Goal: Task Accomplishment & Management: Manage account settings

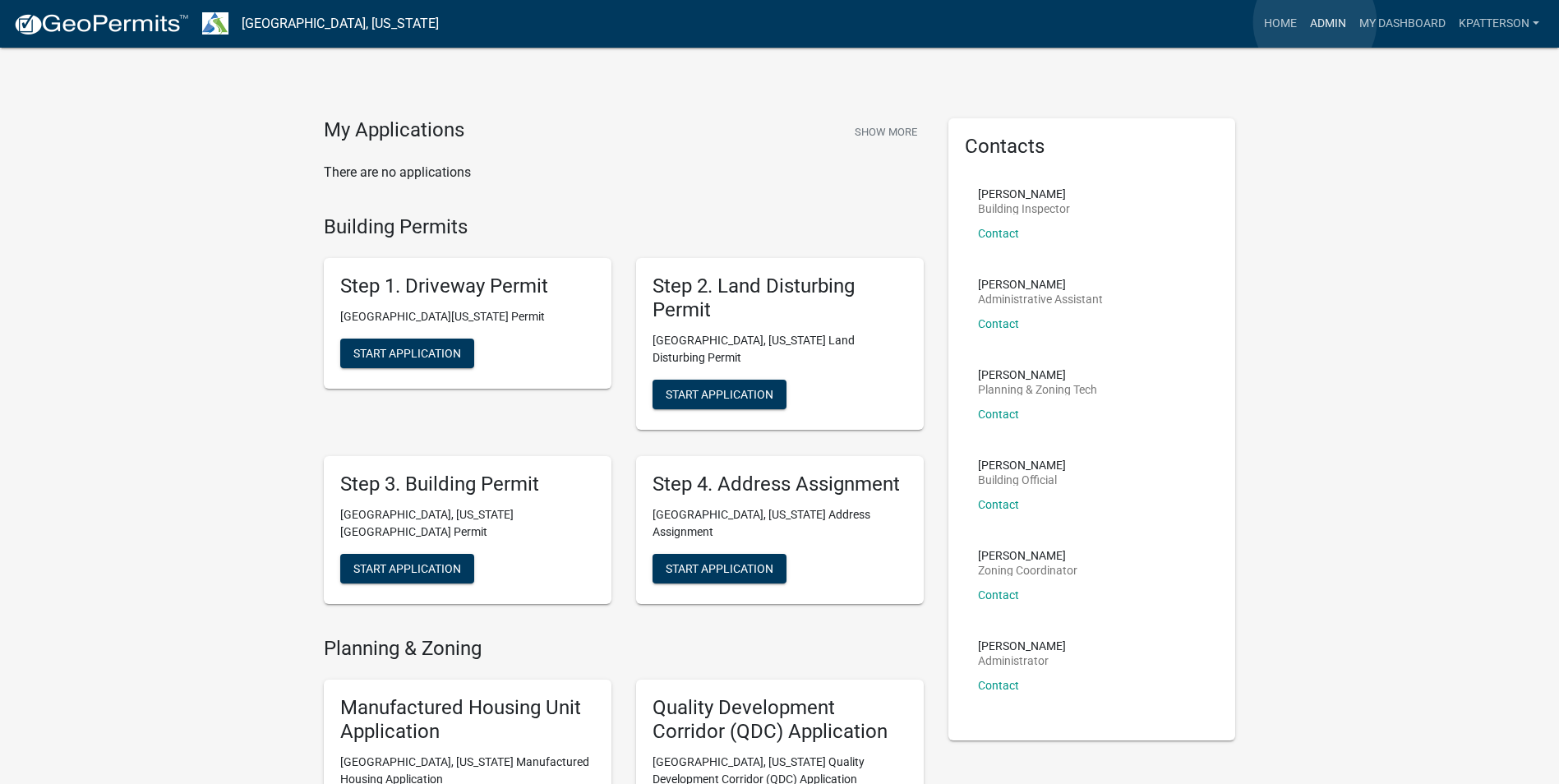
click at [1315, 23] on link "Admin" at bounding box center [1328, 23] width 50 height 32
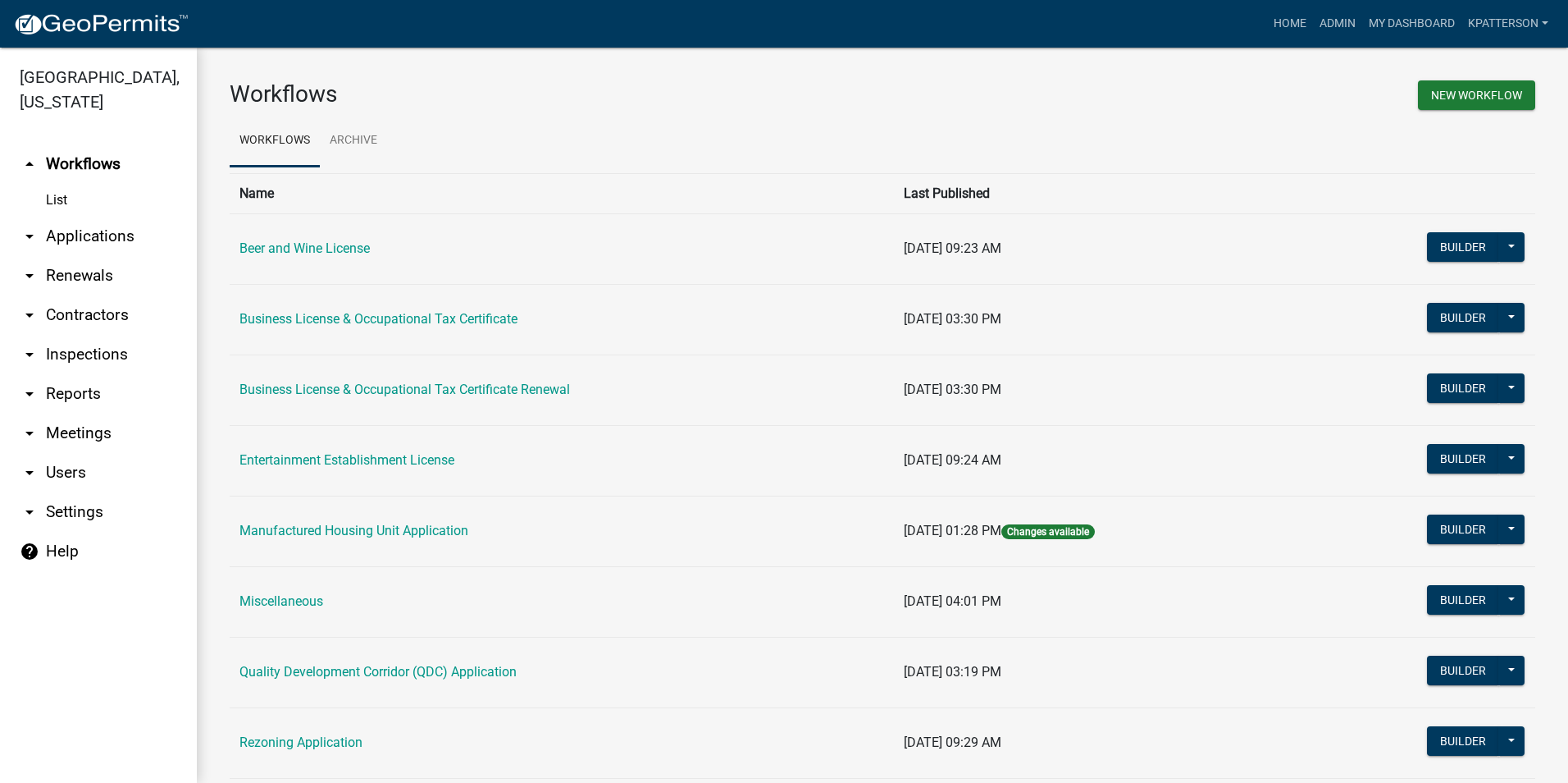
click at [102, 217] on link "arrow_drop_down Applications" at bounding box center [98, 237] width 197 height 40
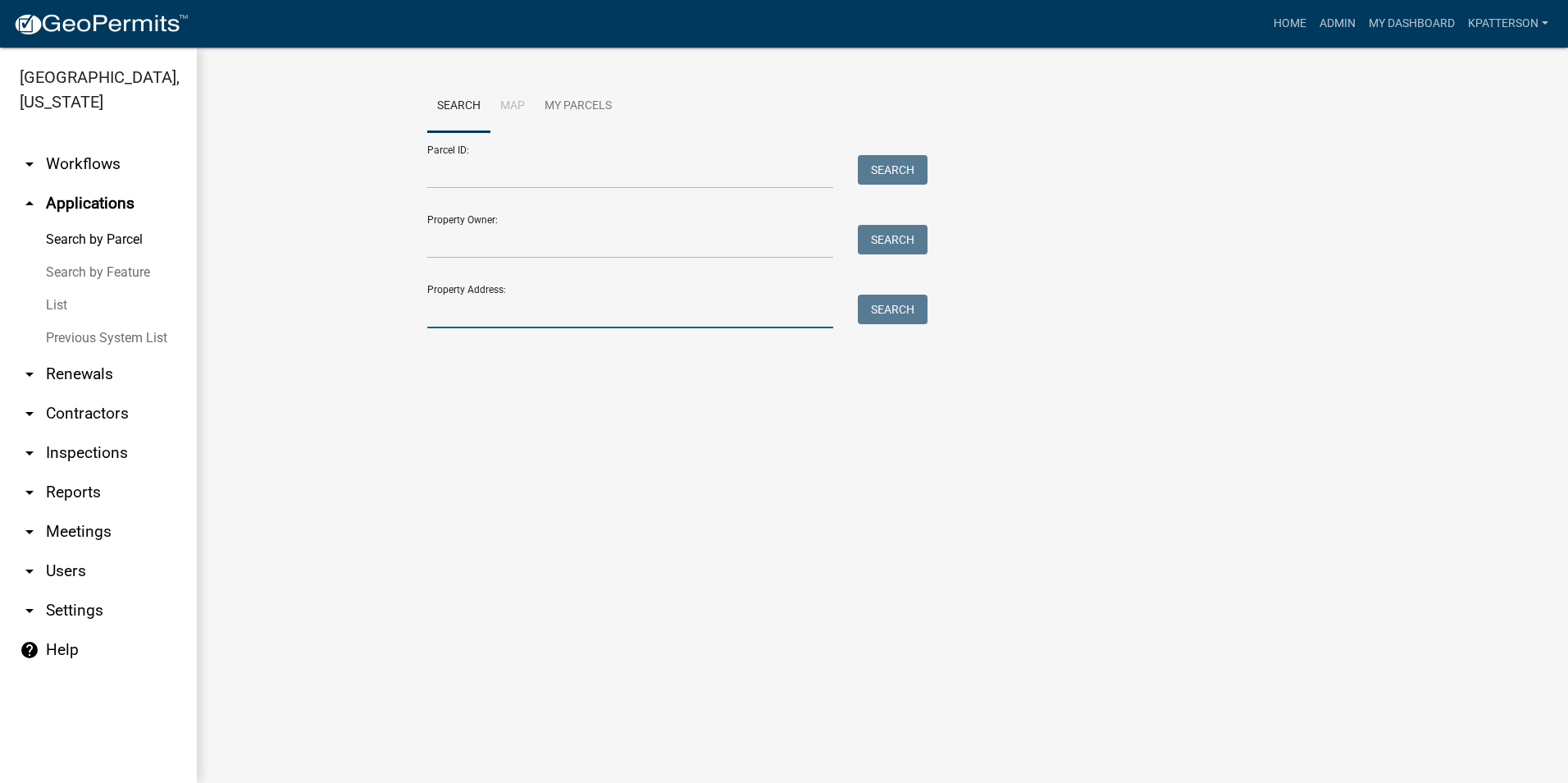
click at [567, 316] on input "Property Address:" at bounding box center [630, 310] width 406 height 33
click at [880, 321] on button "Search" at bounding box center [892, 309] width 69 height 30
click at [501, 316] on input "[GEOGRAPHIC_DATA]" at bounding box center [630, 310] width 406 height 33
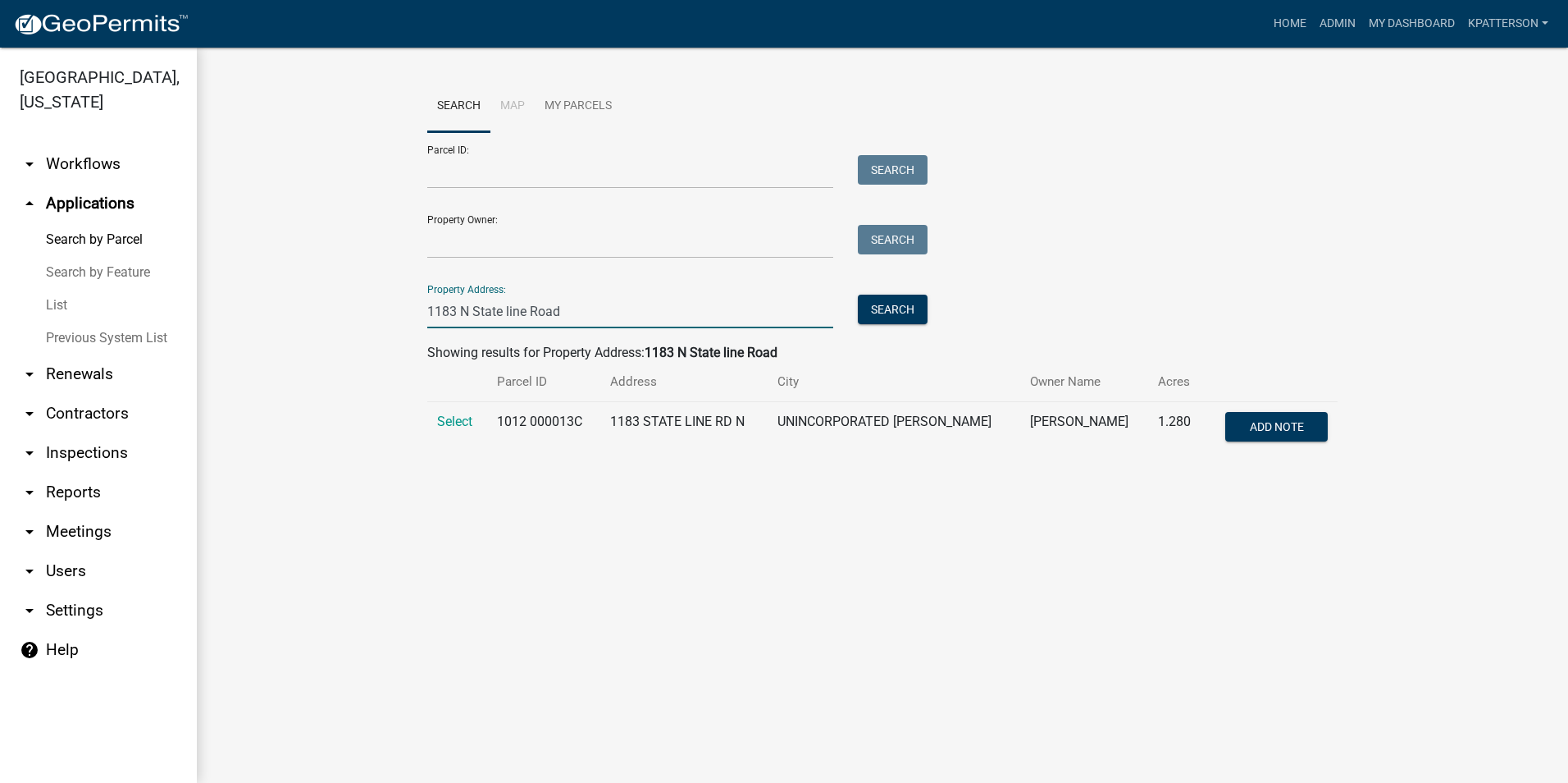
type input "1183 N State line Road"
drag, startPoint x: 444, startPoint y: 410, endPoint x: 441, endPoint y: 421, distance: 11.4
click at [441, 416] on td "Select" at bounding box center [457, 429] width 60 height 54
click at [441, 421] on span "Select" at bounding box center [454, 420] width 35 height 15
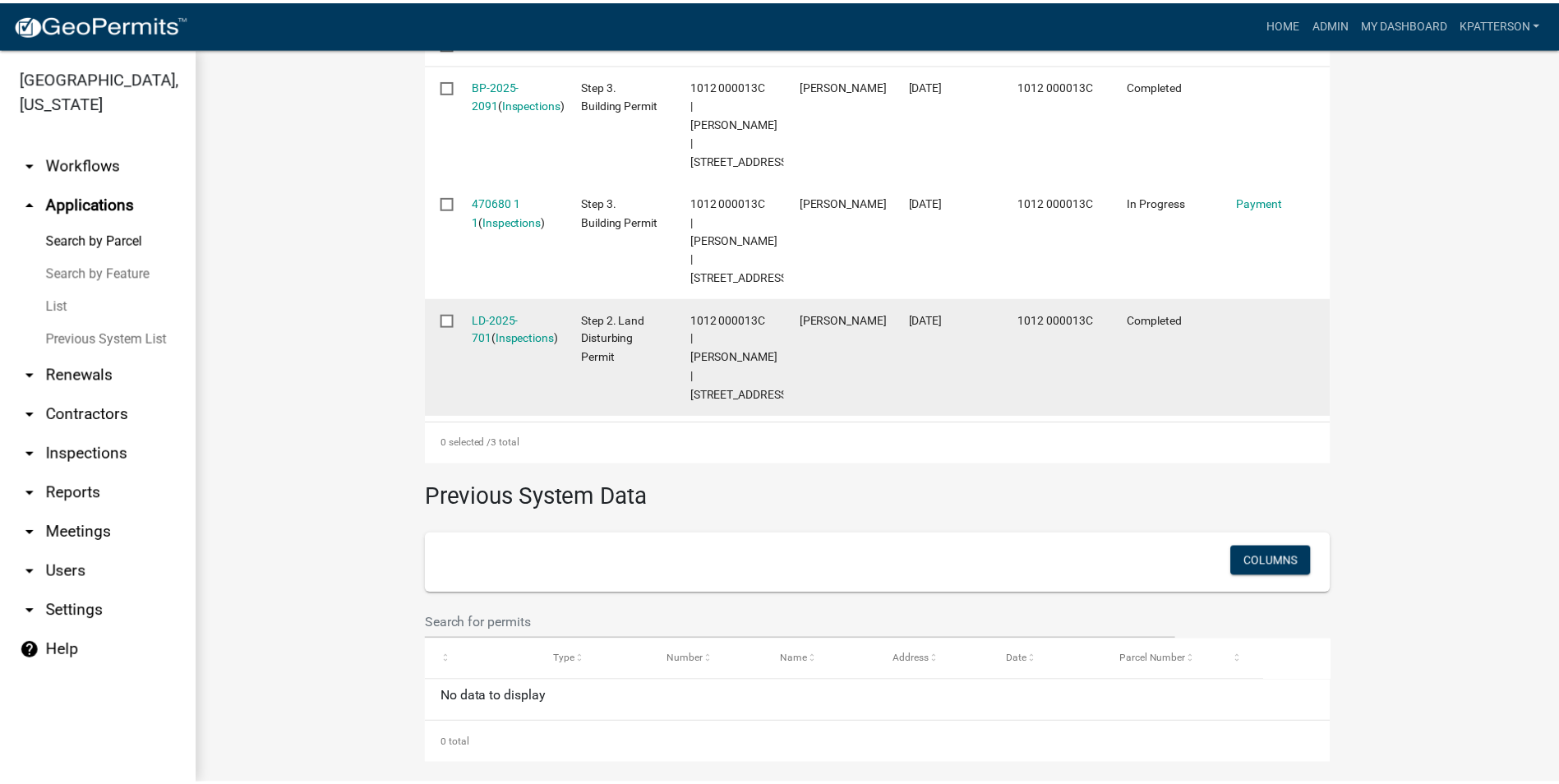
scroll to position [613, 0]
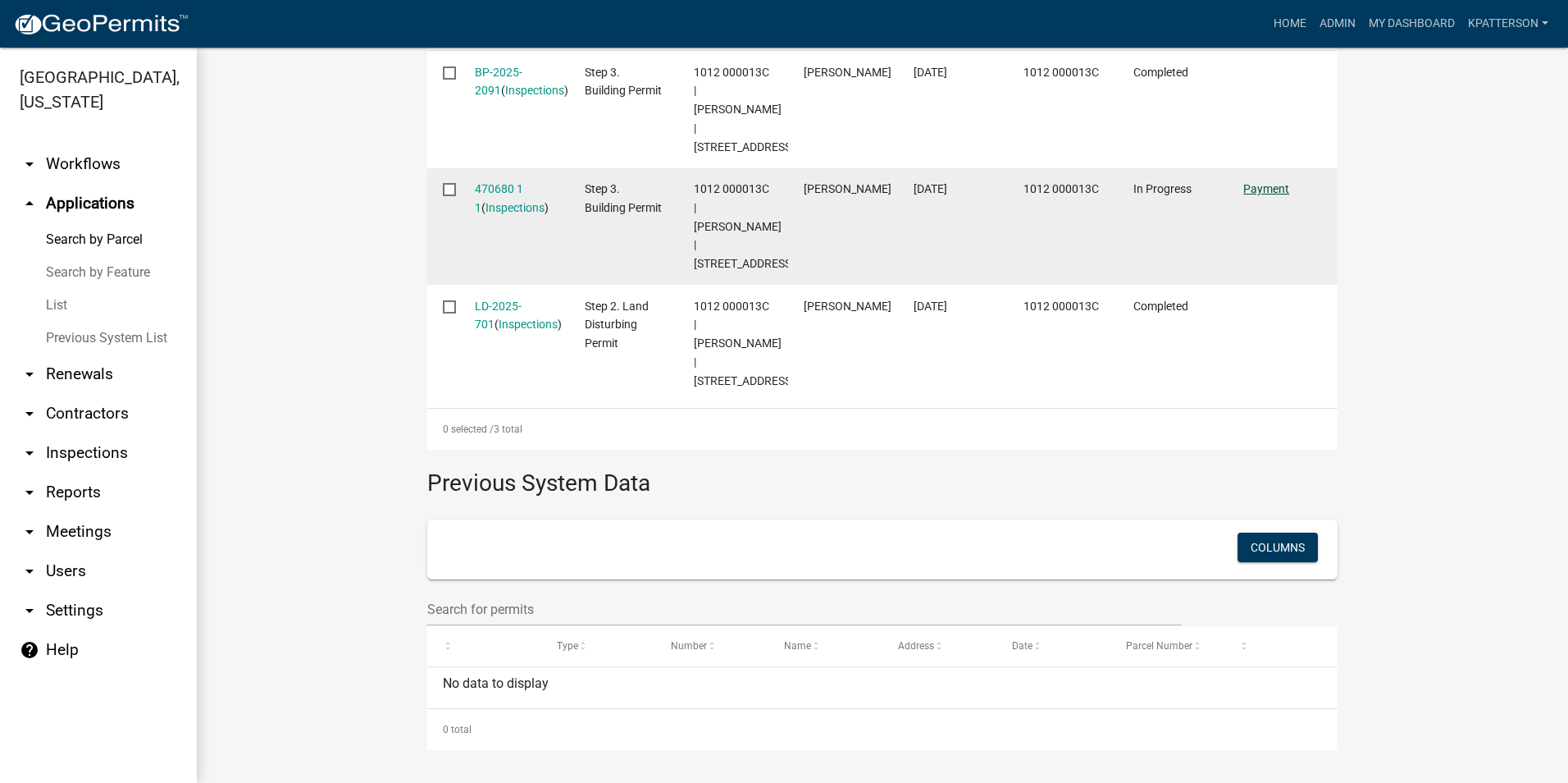
click at [1250, 190] on link "Payment" at bounding box center [1266, 188] width 46 height 14
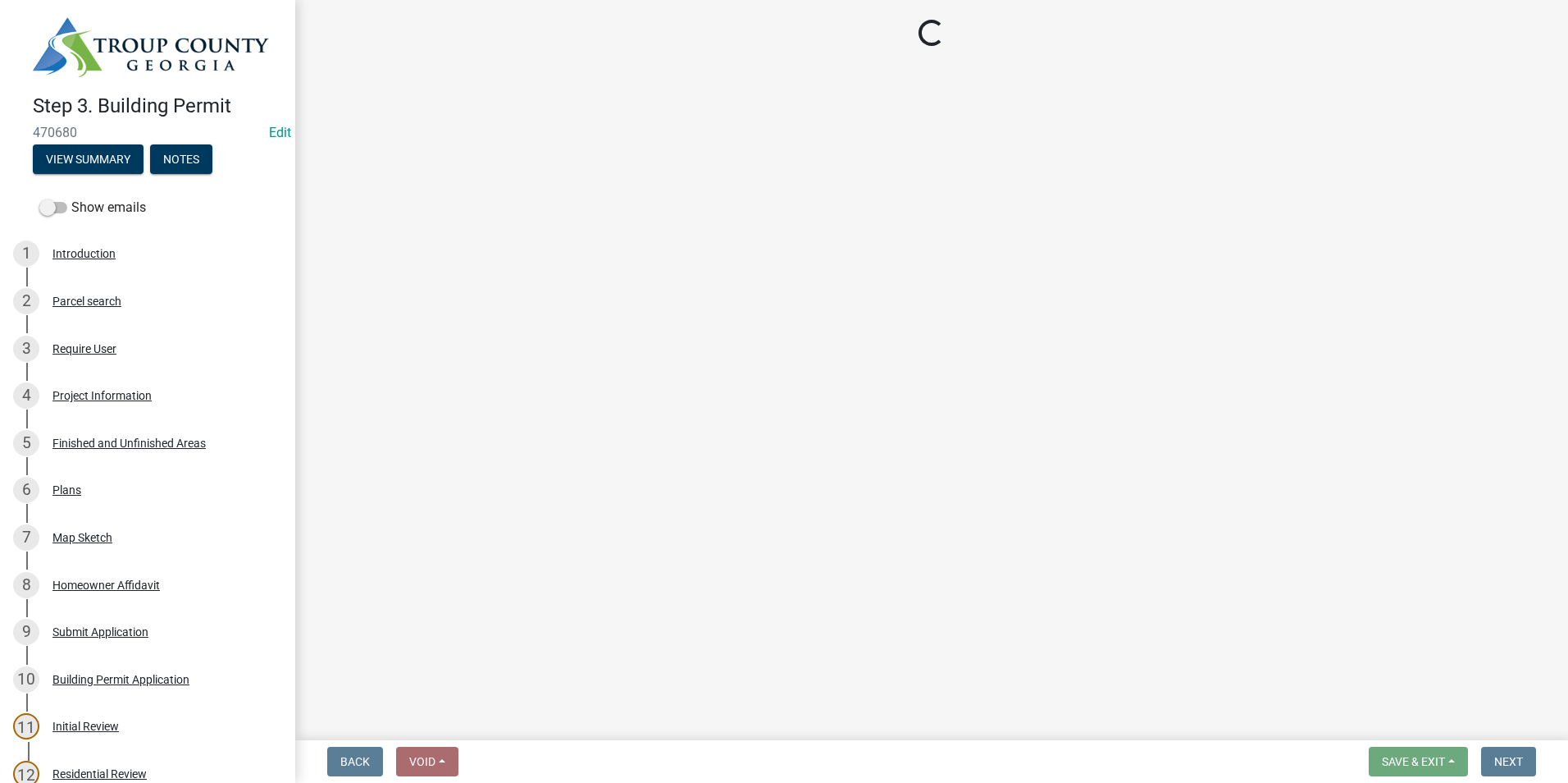
select select "3: 3"
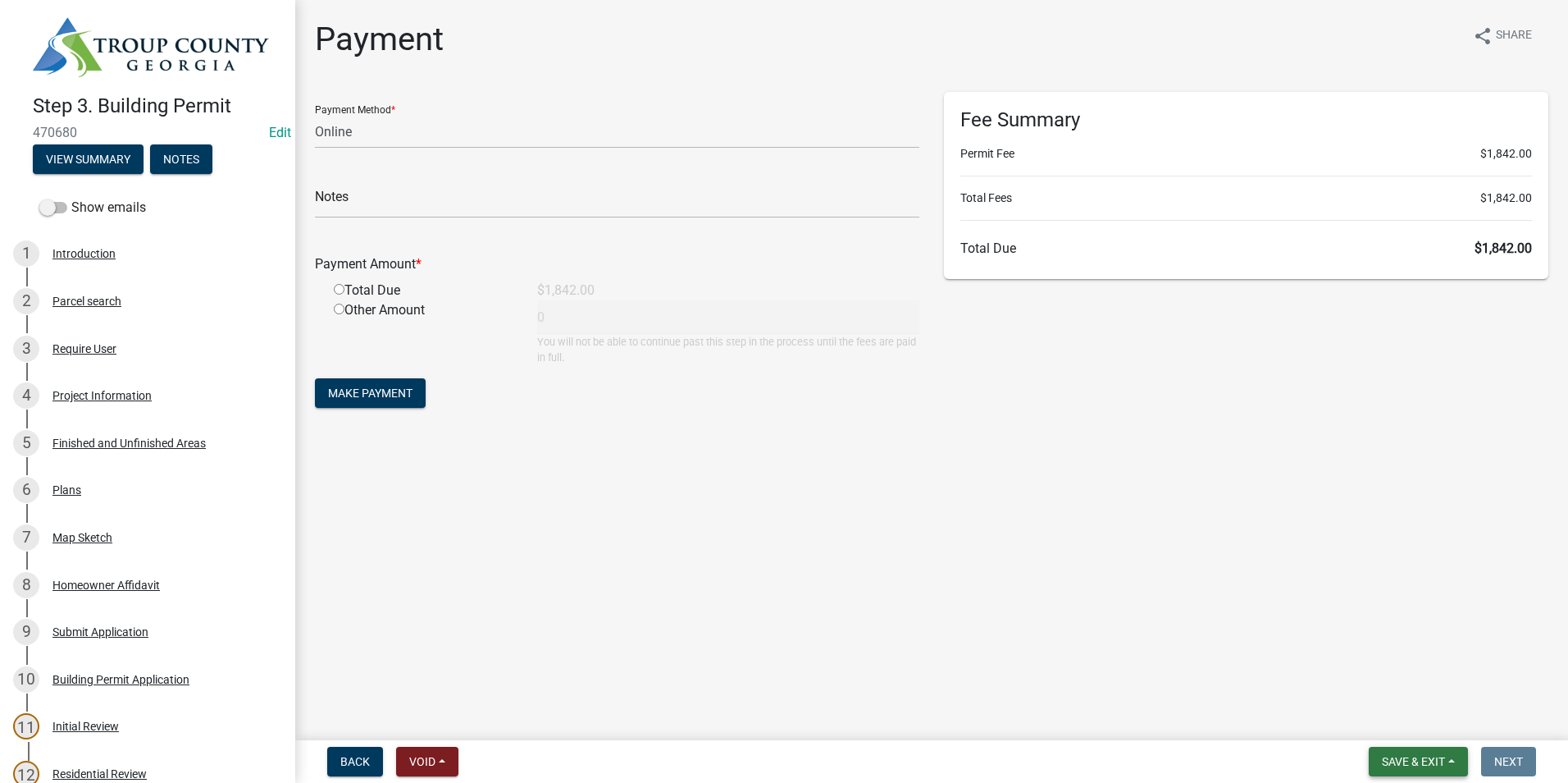
click at [1430, 756] on span "Save & Exit" at bounding box center [1413, 761] width 63 height 14
click at [1420, 722] on button "Save & Exit" at bounding box center [1402, 719] width 131 height 40
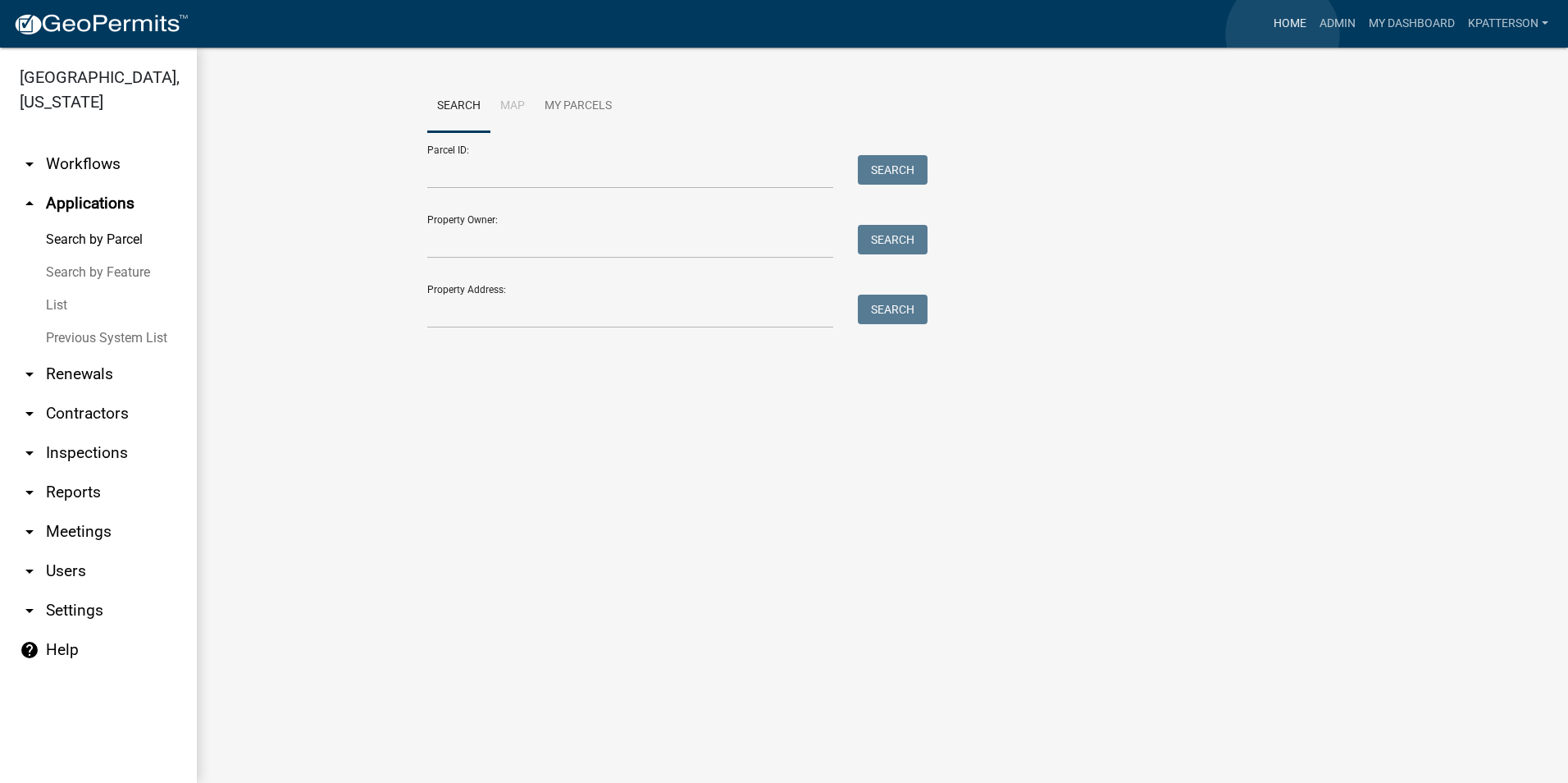
click at [1283, 34] on link "Home" at bounding box center [1289, 23] width 46 height 32
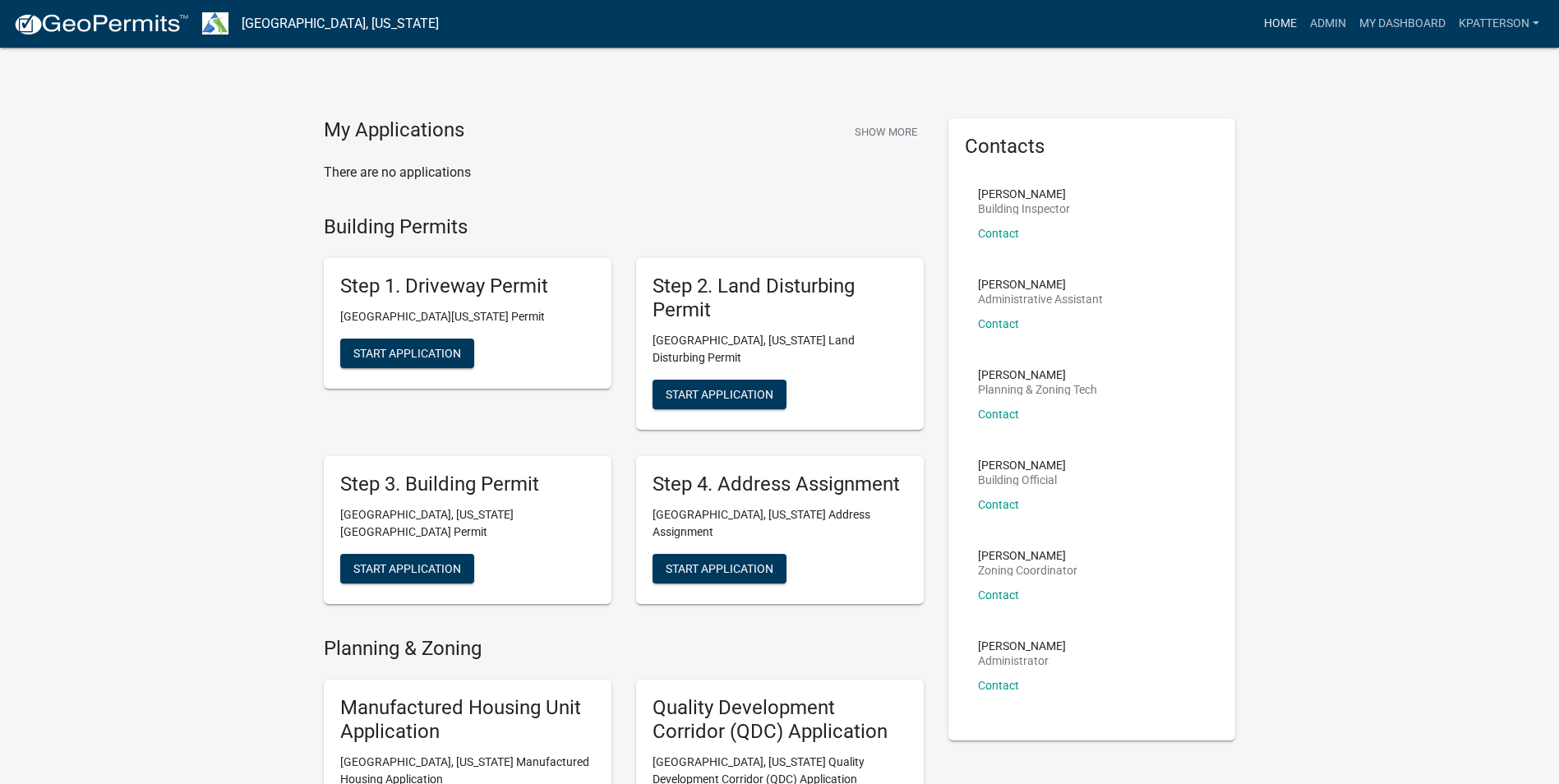
click at [1279, 31] on link "Home" at bounding box center [1280, 23] width 46 height 32
click at [1341, 30] on link "Admin" at bounding box center [1328, 23] width 50 height 32
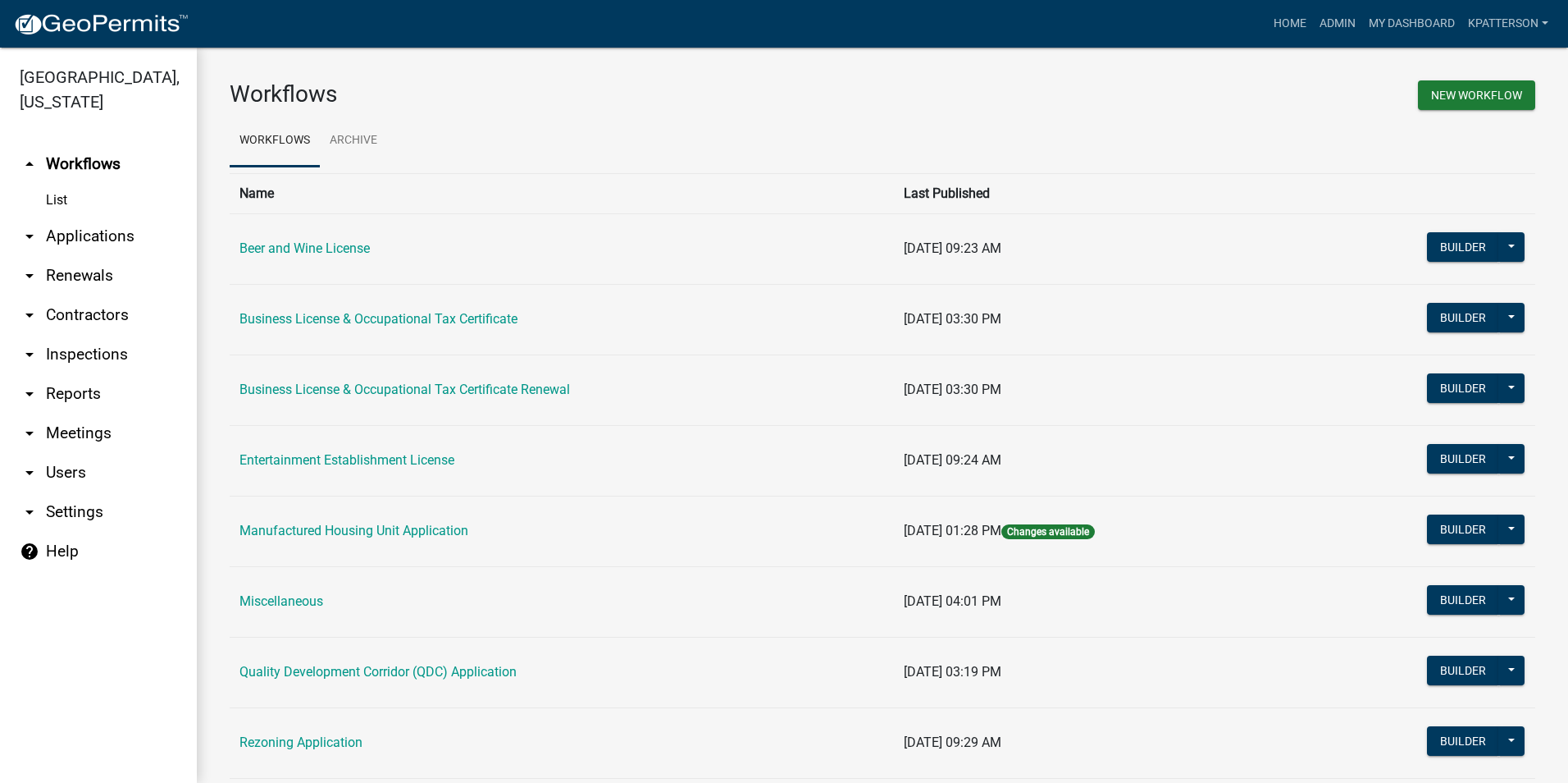
click at [93, 218] on link "arrow_drop_down Applications" at bounding box center [98, 237] width 197 height 40
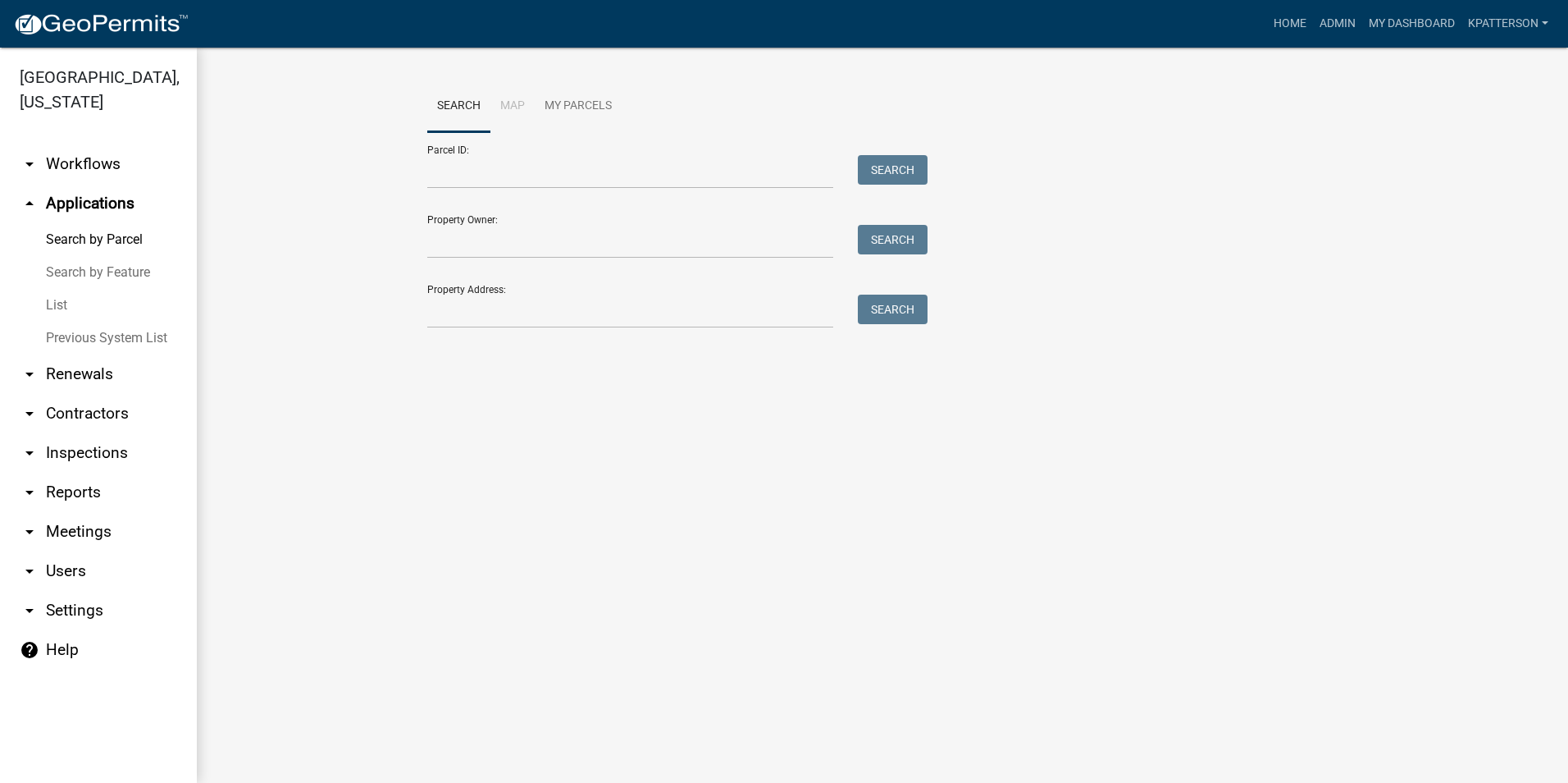
click at [104, 144] on link "arrow_drop_down Workflows" at bounding box center [98, 164] width 197 height 40
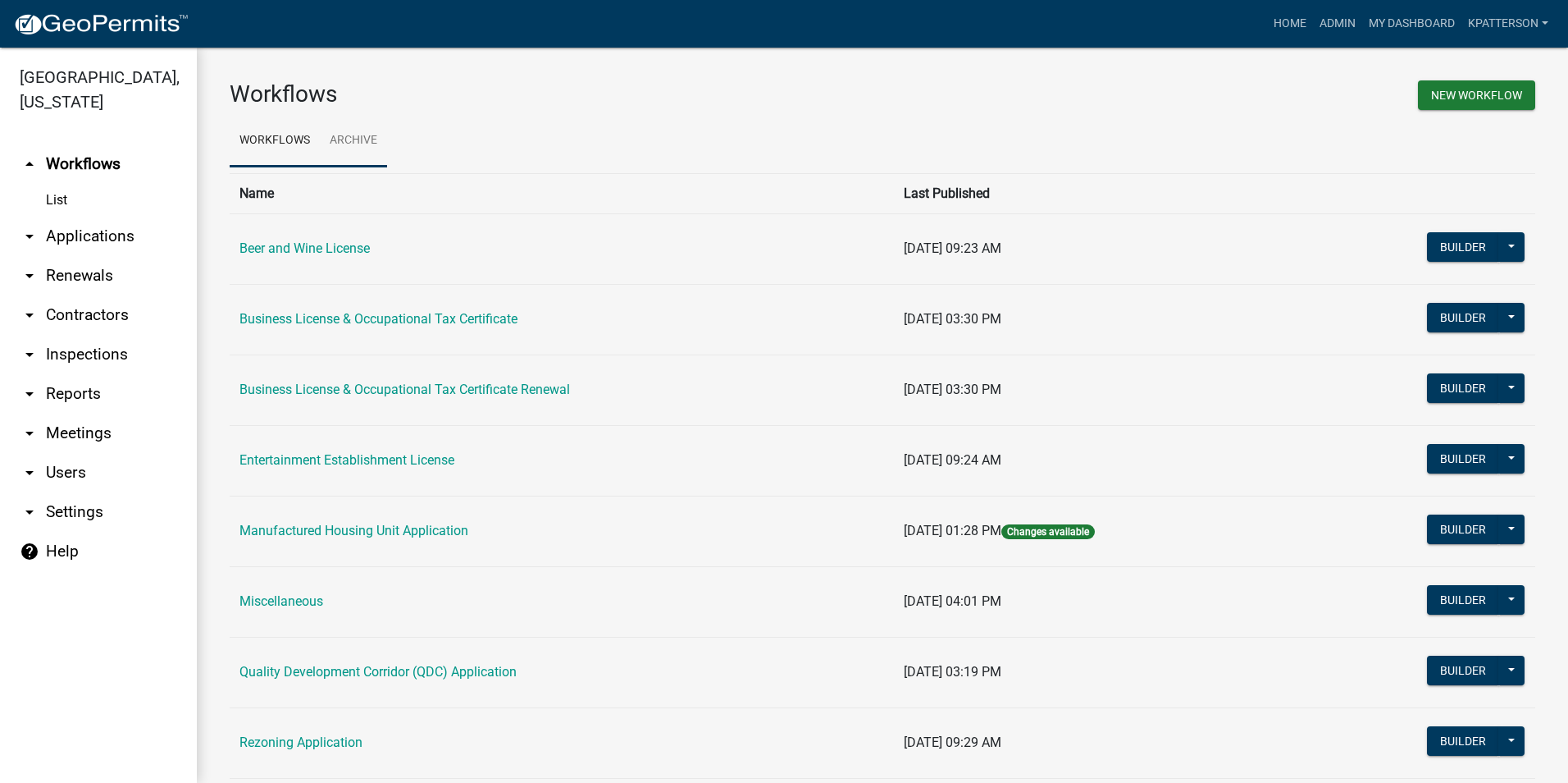
click at [353, 155] on link "Archive" at bounding box center [353, 141] width 67 height 52
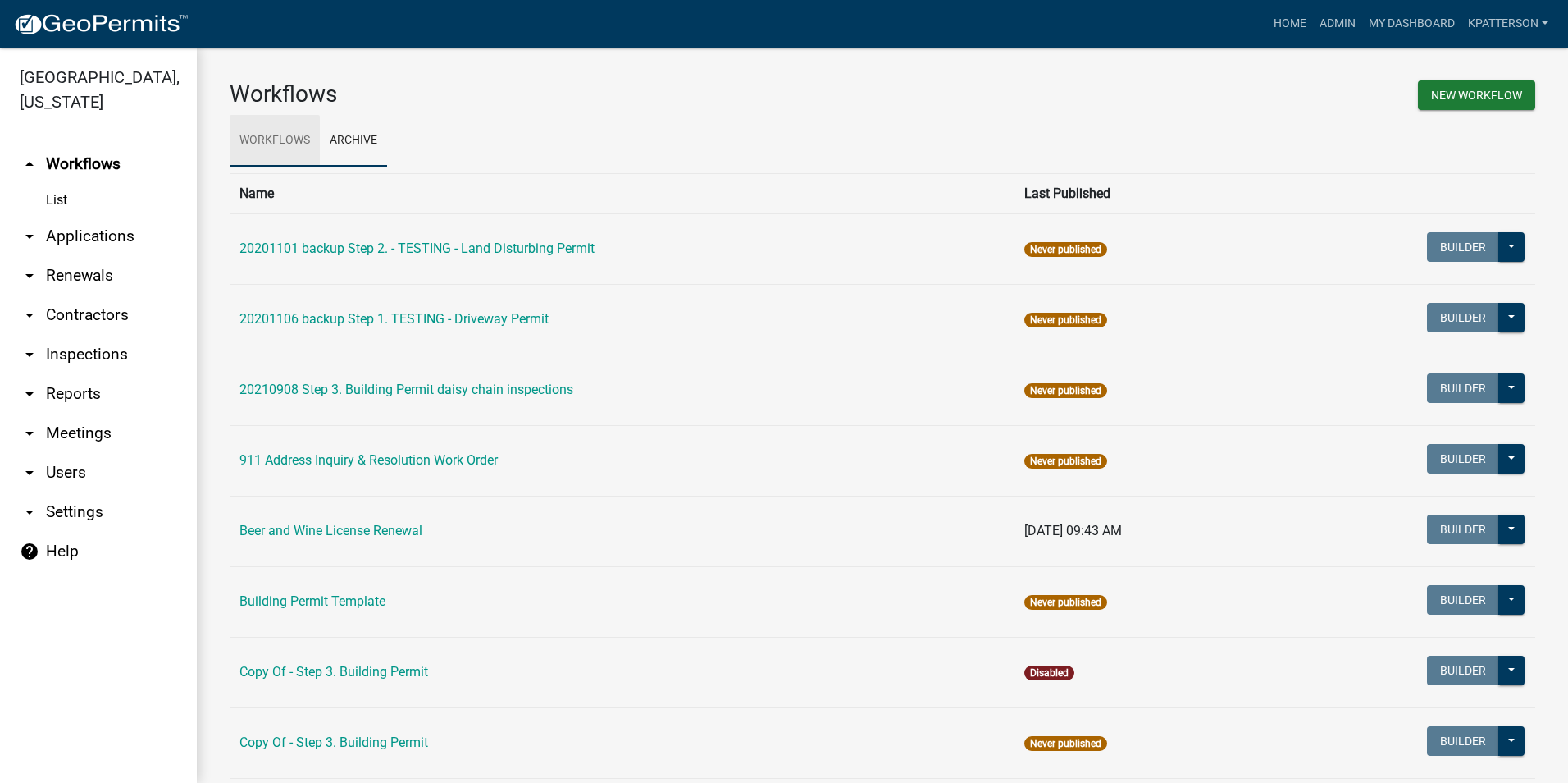
click at [298, 145] on link "Workflows" at bounding box center [274, 141] width 90 height 52
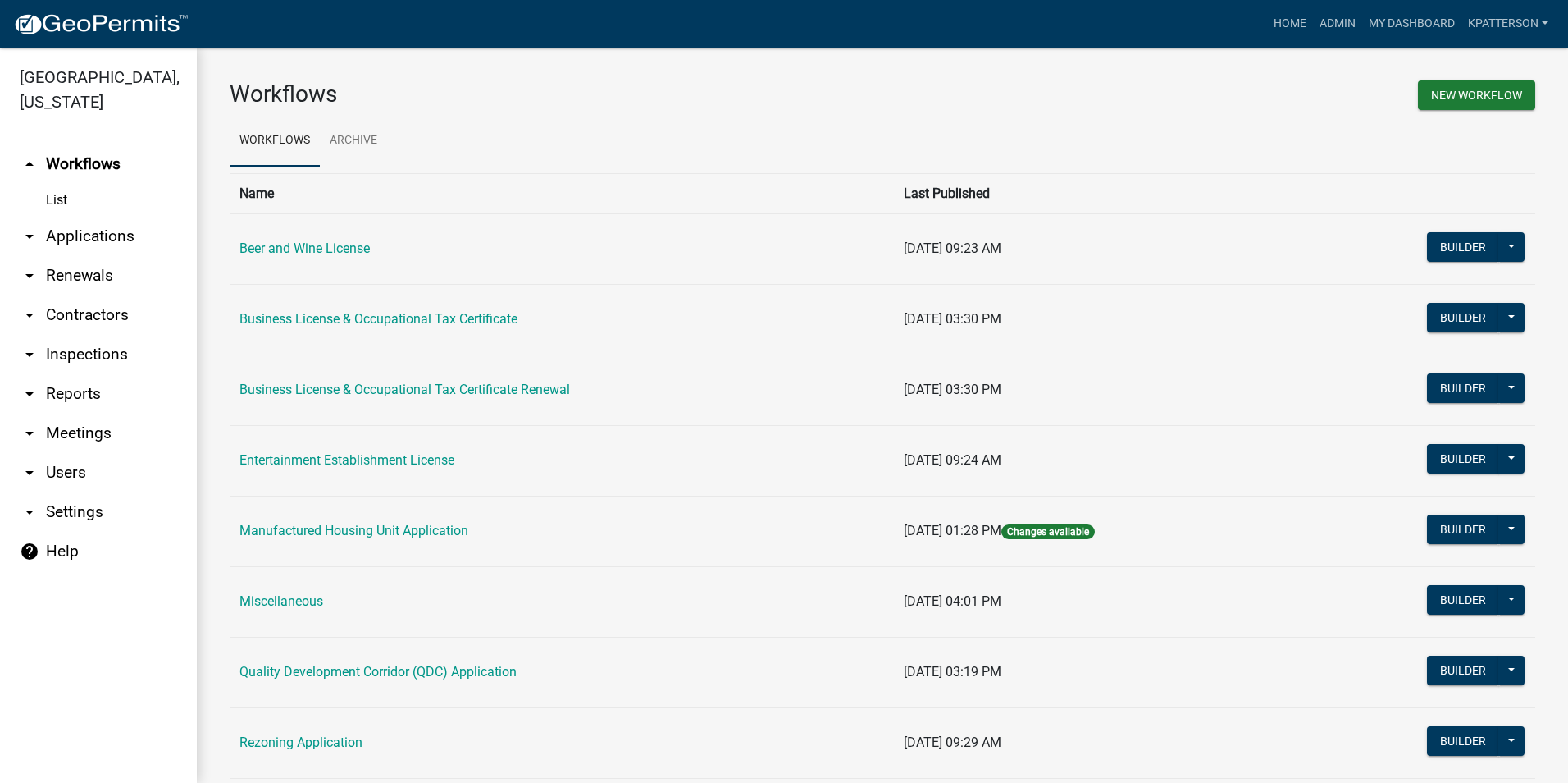
click at [107, 256] on link "arrow_drop_down Renewals" at bounding box center [98, 275] width 197 height 40
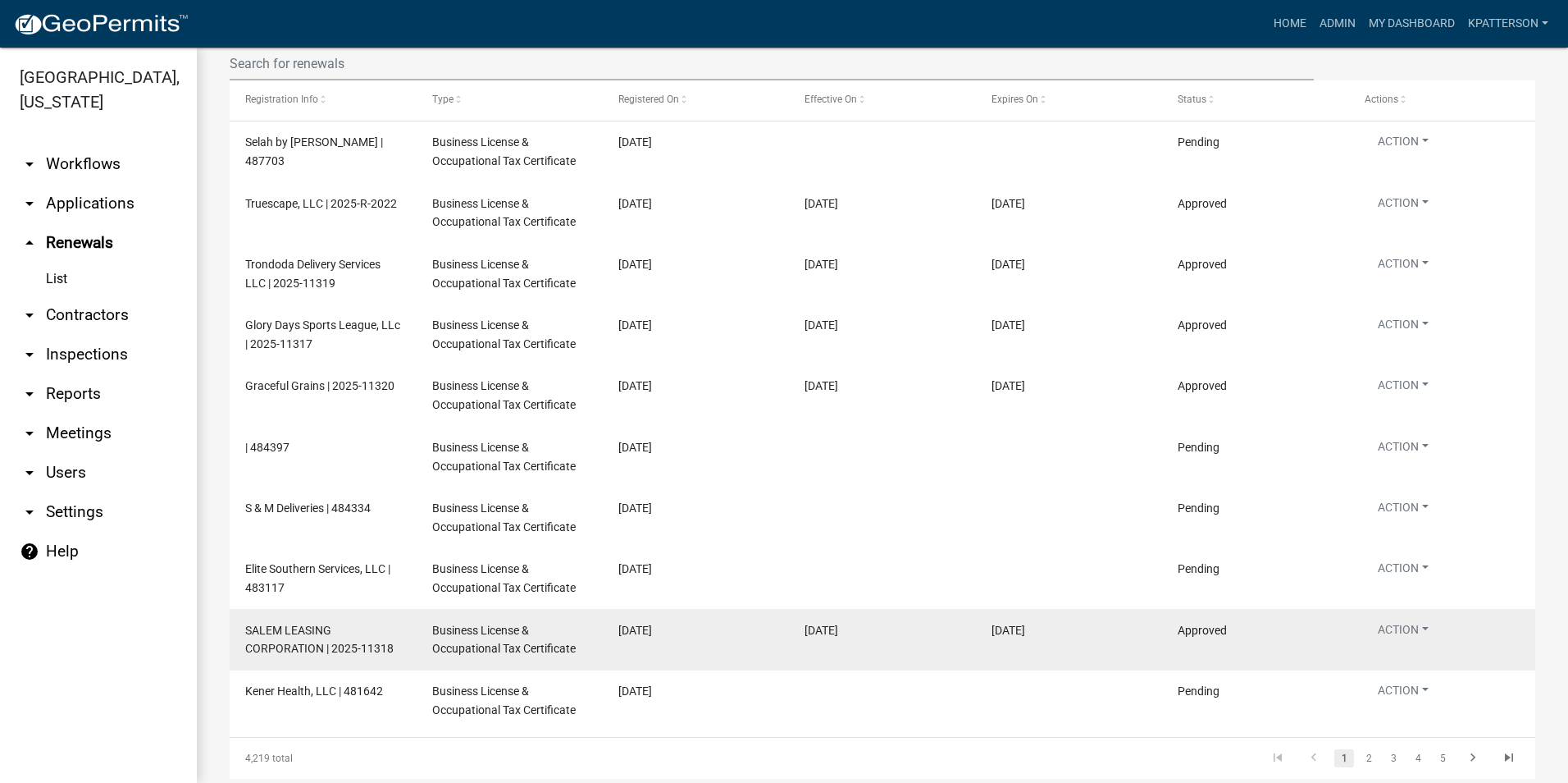
scroll to position [164, 0]
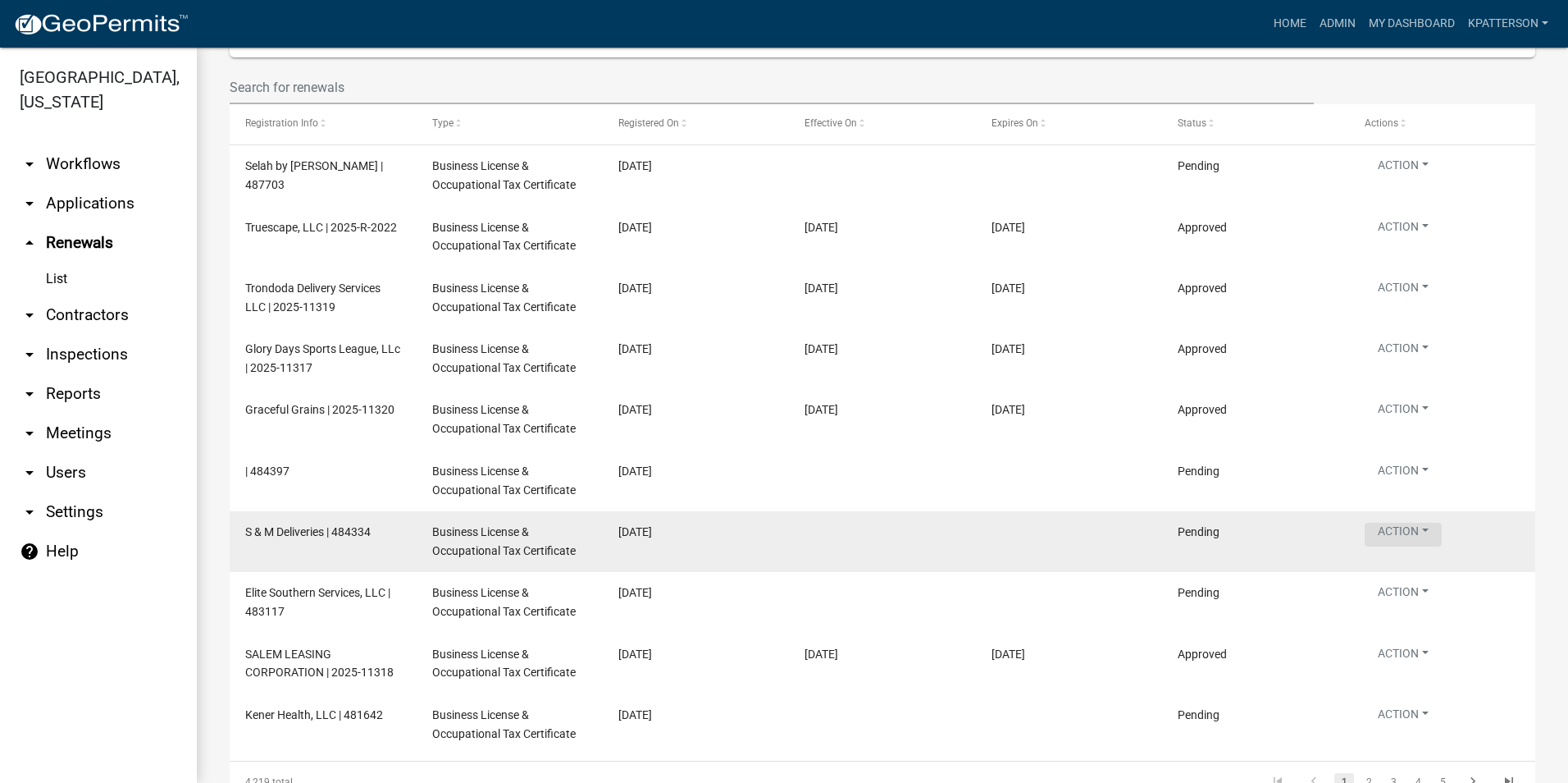
click at [1425, 537] on button "Action" at bounding box center [1403, 535] width 77 height 23
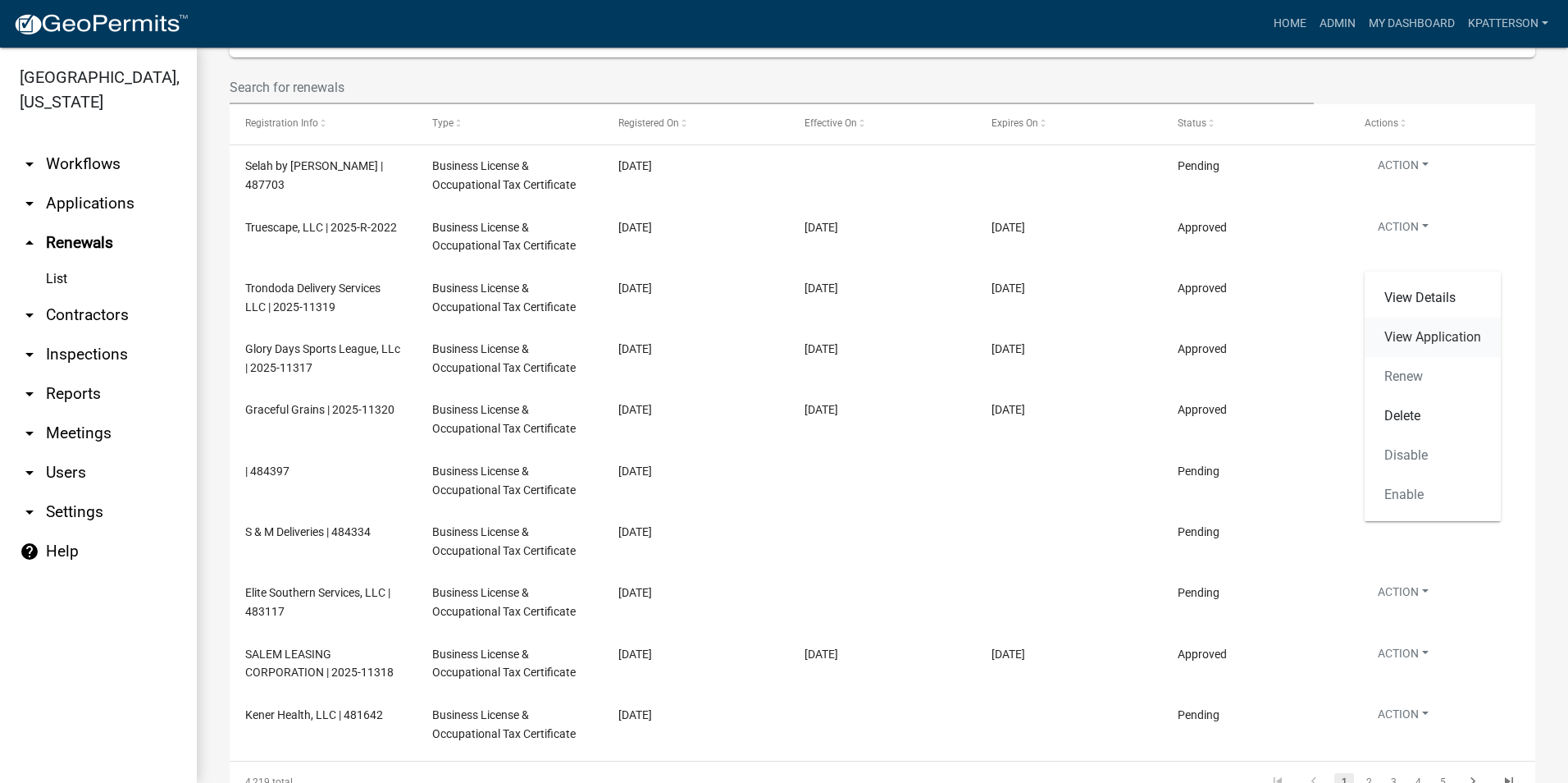
click at [1409, 340] on link "View Application" at bounding box center [1432, 338] width 136 height 40
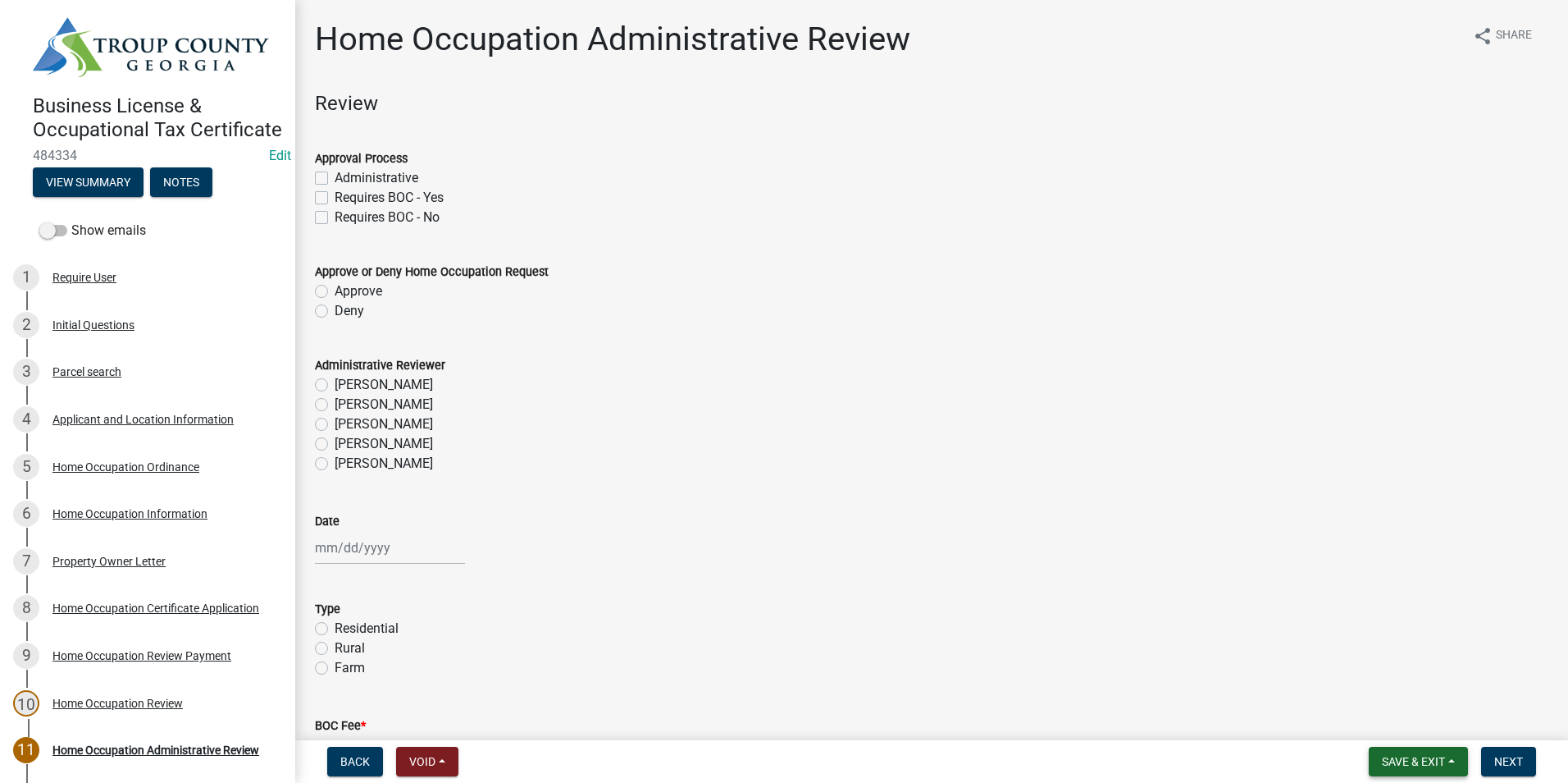
click at [1411, 755] on span "Save & Exit" at bounding box center [1413, 761] width 63 height 14
click at [1401, 719] on button "Save & Exit" at bounding box center [1402, 719] width 131 height 40
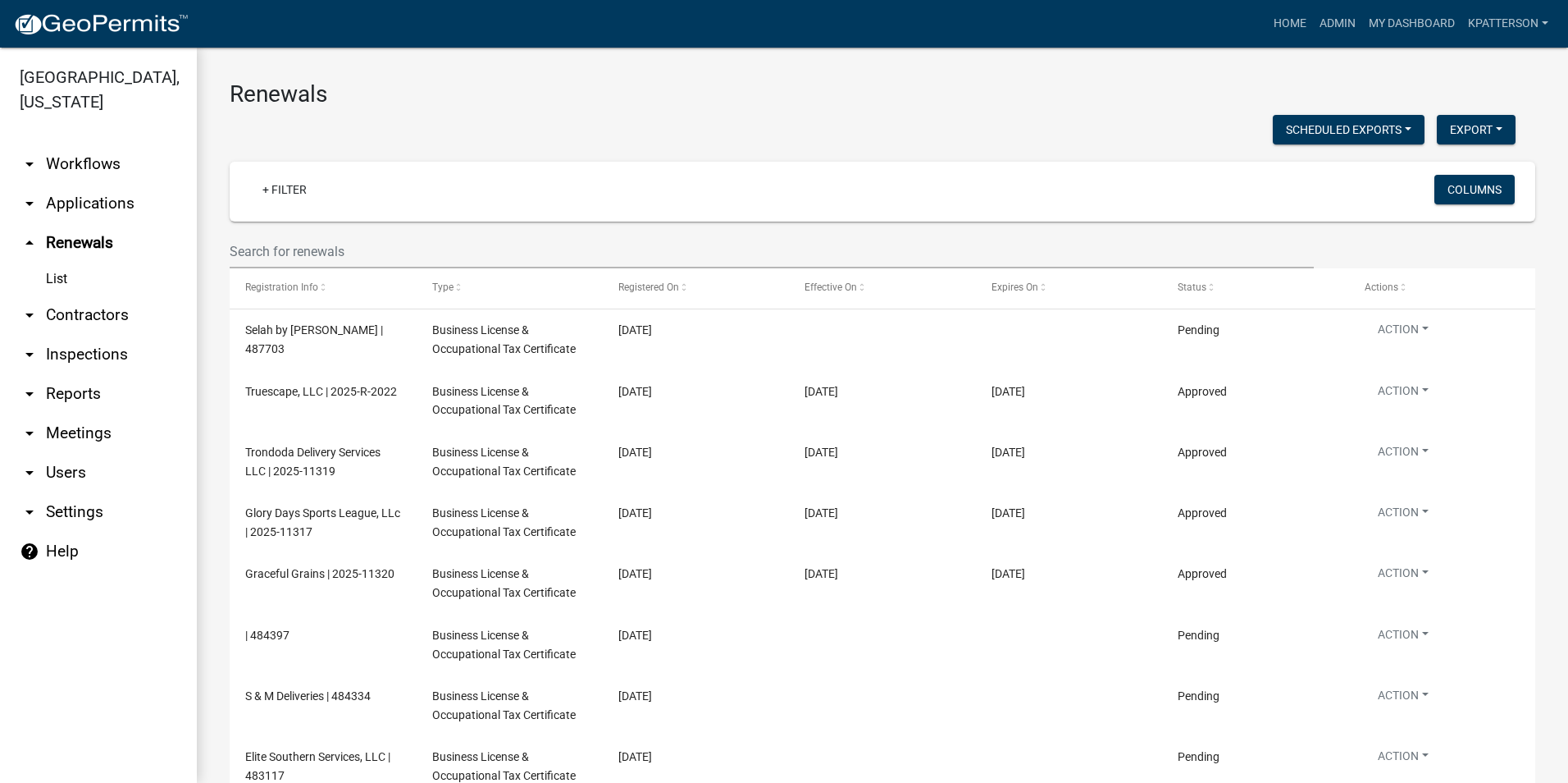
drag, startPoint x: 797, startPoint y: 23, endPoint x: 631, endPoint y: 98, distance: 182.2
click at [631, 98] on h3 "Renewals" at bounding box center [882, 94] width 1305 height 28
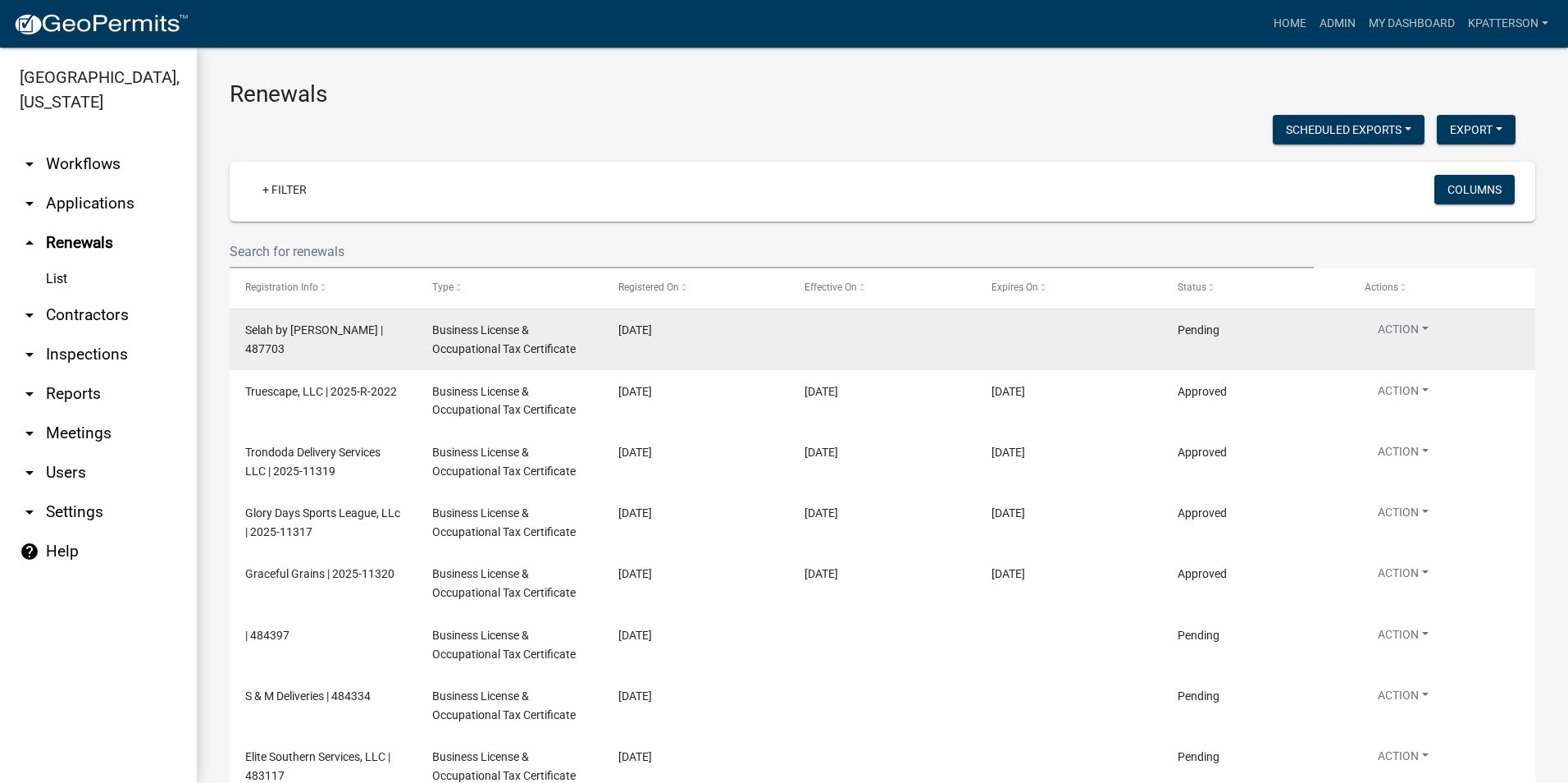
click at [1324, 367] on wm-renewal-list "Renewals Scheduled Exports + Create New Business License Renewal 2024 Listing E…" at bounding box center [882, 557] width 1305 height 955
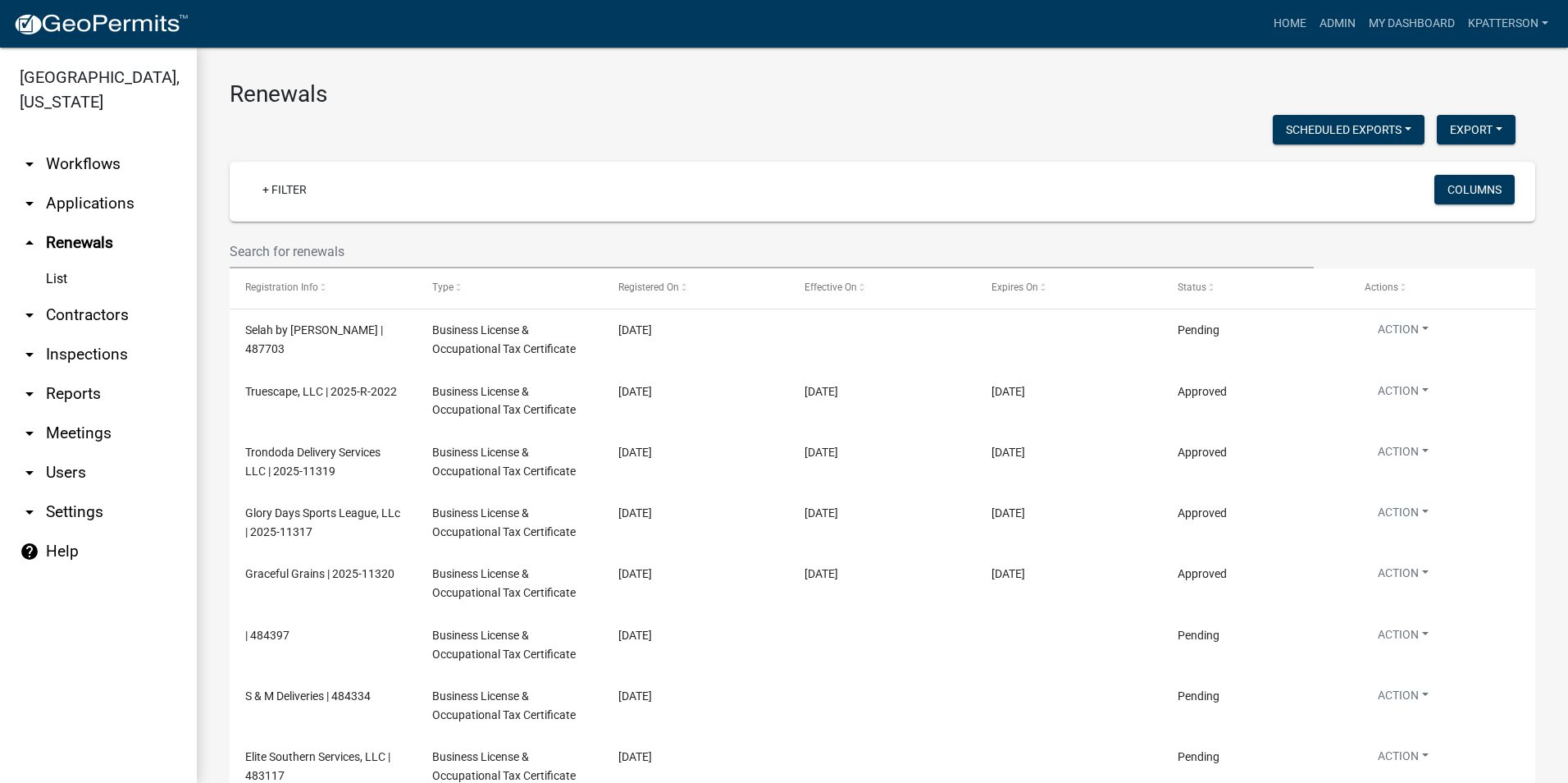
click at [632, 121] on div "Scheduled Exports + Create New Business License Renewal 2024 Listing Export Exc…" at bounding box center [873, 131] width 1311 height 33
